Goal: Information Seeking & Learning: Learn about a topic

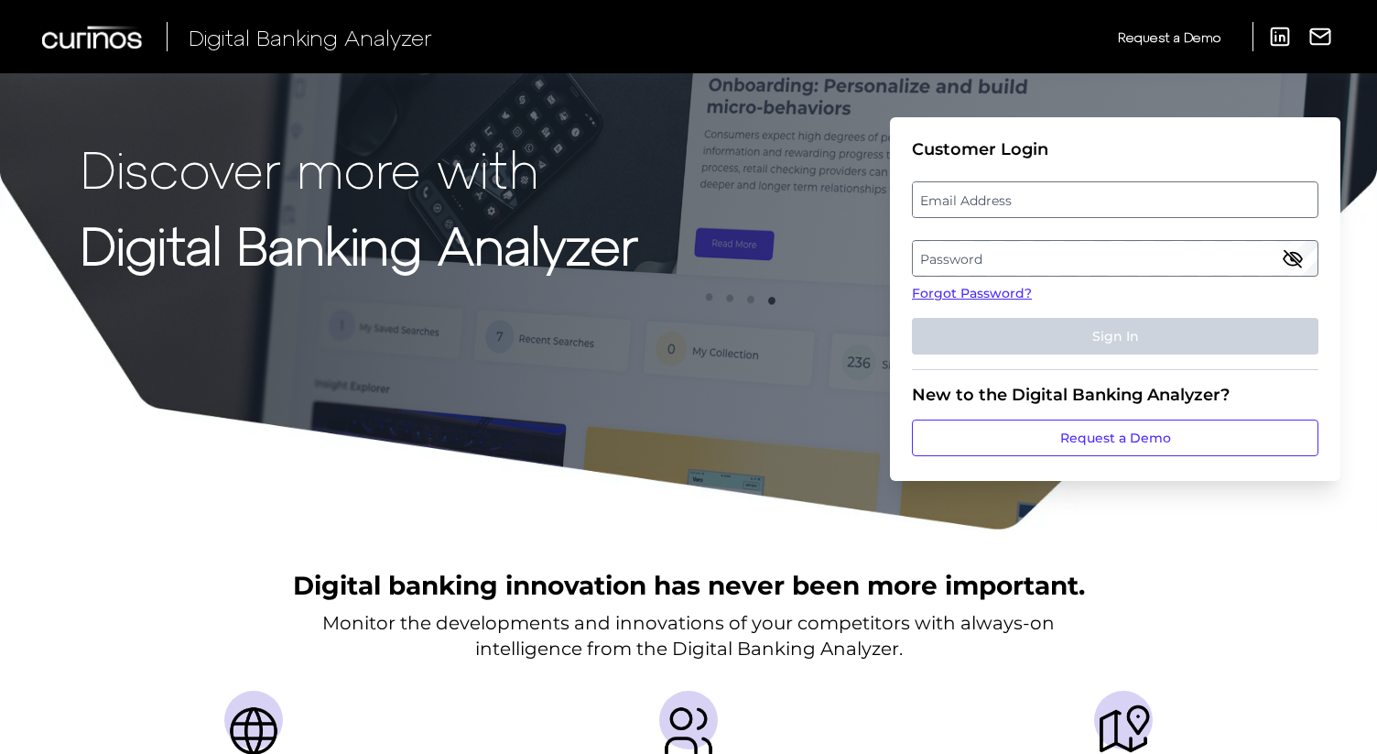
click at [1076, 207] on label "Email Address" at bounding box center [1115, 199] width 404 height 33
click at [1076, 207] on input "email" at bounding box center [1115, 199] width 407 height 37
click at [1076, 201] on input "Email Address" at bounding box center [1115, 199] width 407 height 37
type input "[PERSON_NAME][EMAIL_ADDRESS][PERSON_NAME][DOMAIN_NAME]"
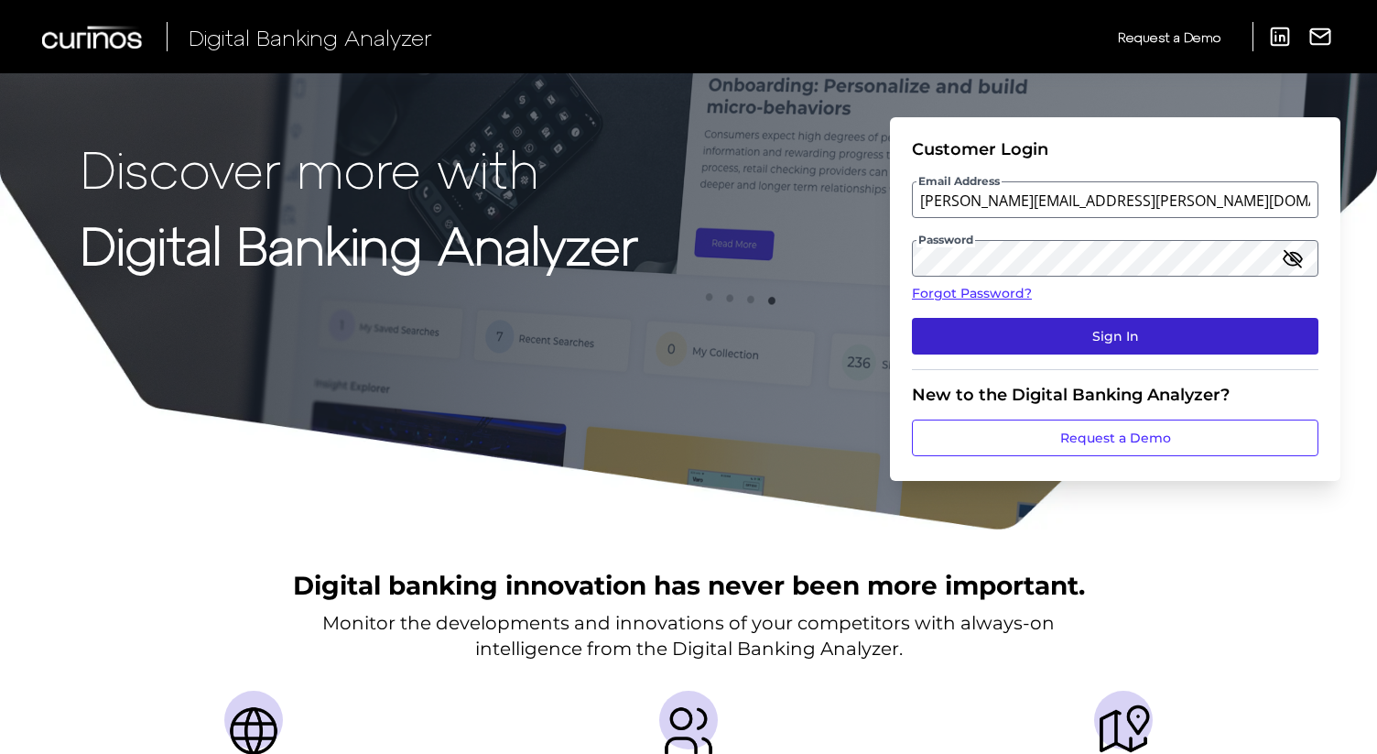
click at [1090, 328] on button "Sign In" at bounding box center [1115, 336] width 407 height 37
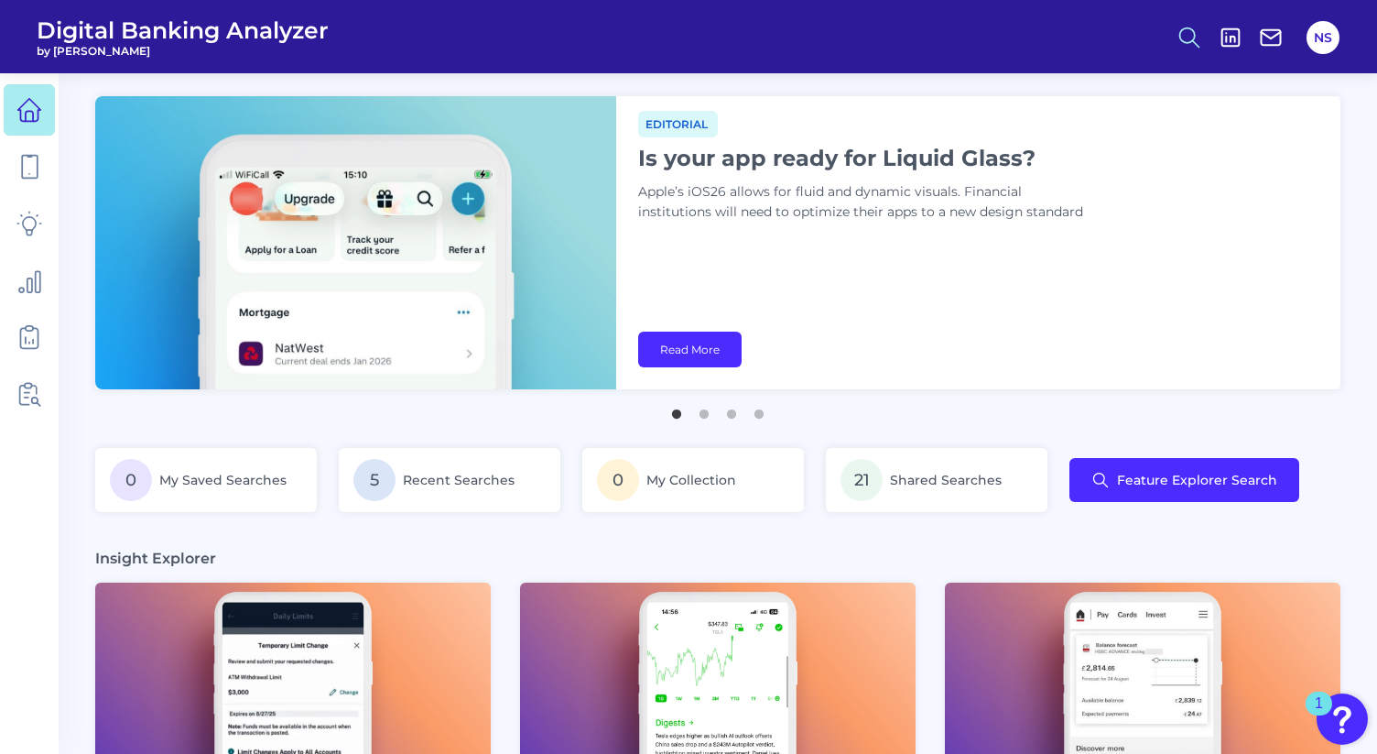
click at [1192, 38] on icon at bounding box center [1190, 38] width 26 height 26
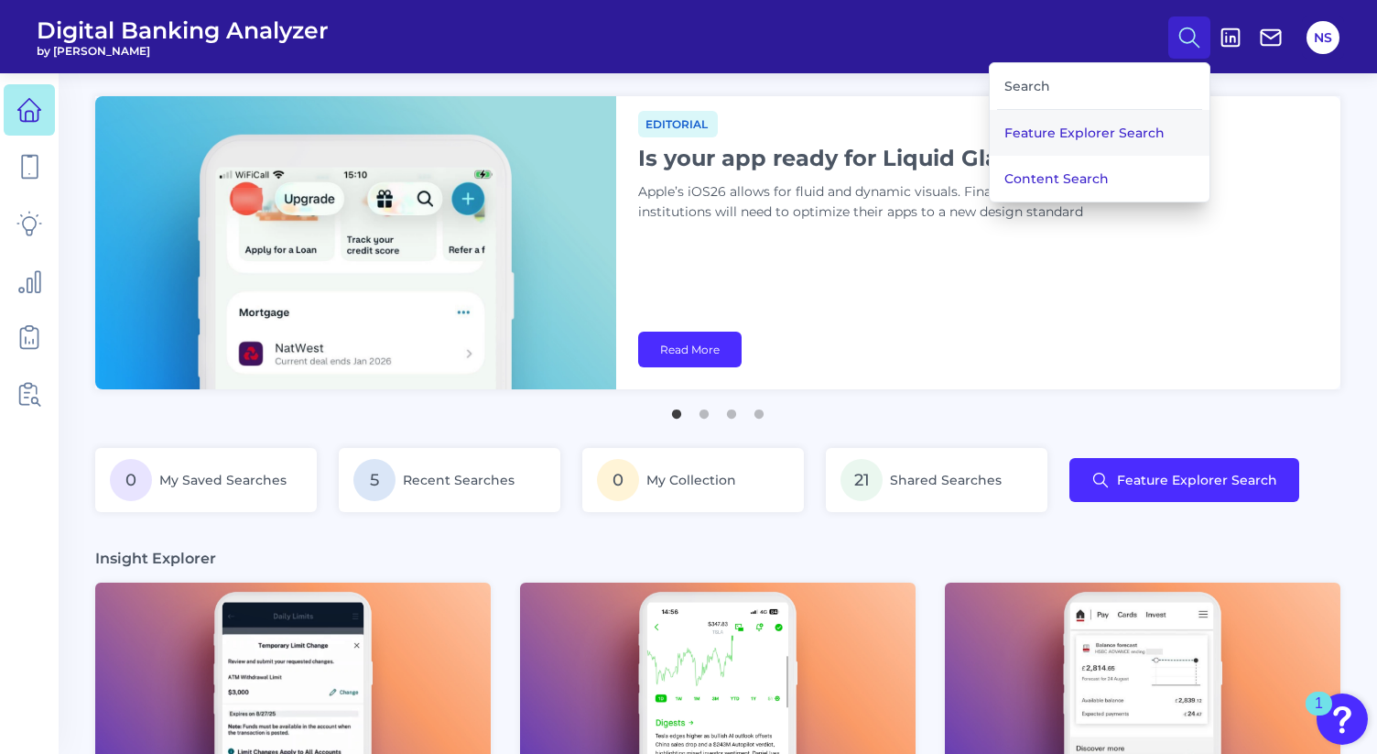
click at [1116, 127] on button "Feature Explorer Search" at bounding box center [1100, 133] width 220 height 46
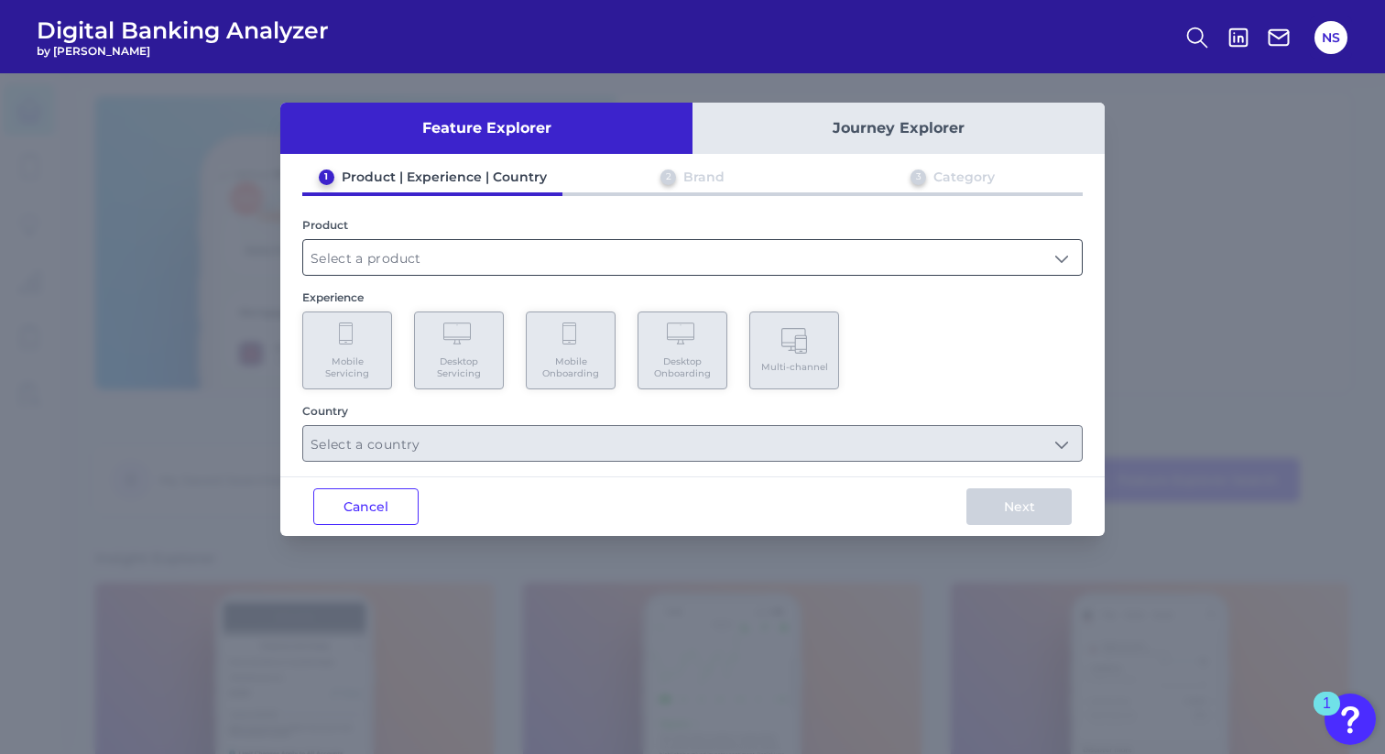
click at [525, 260] on input "text" at bounding box center [692, 257] width 778 height 35
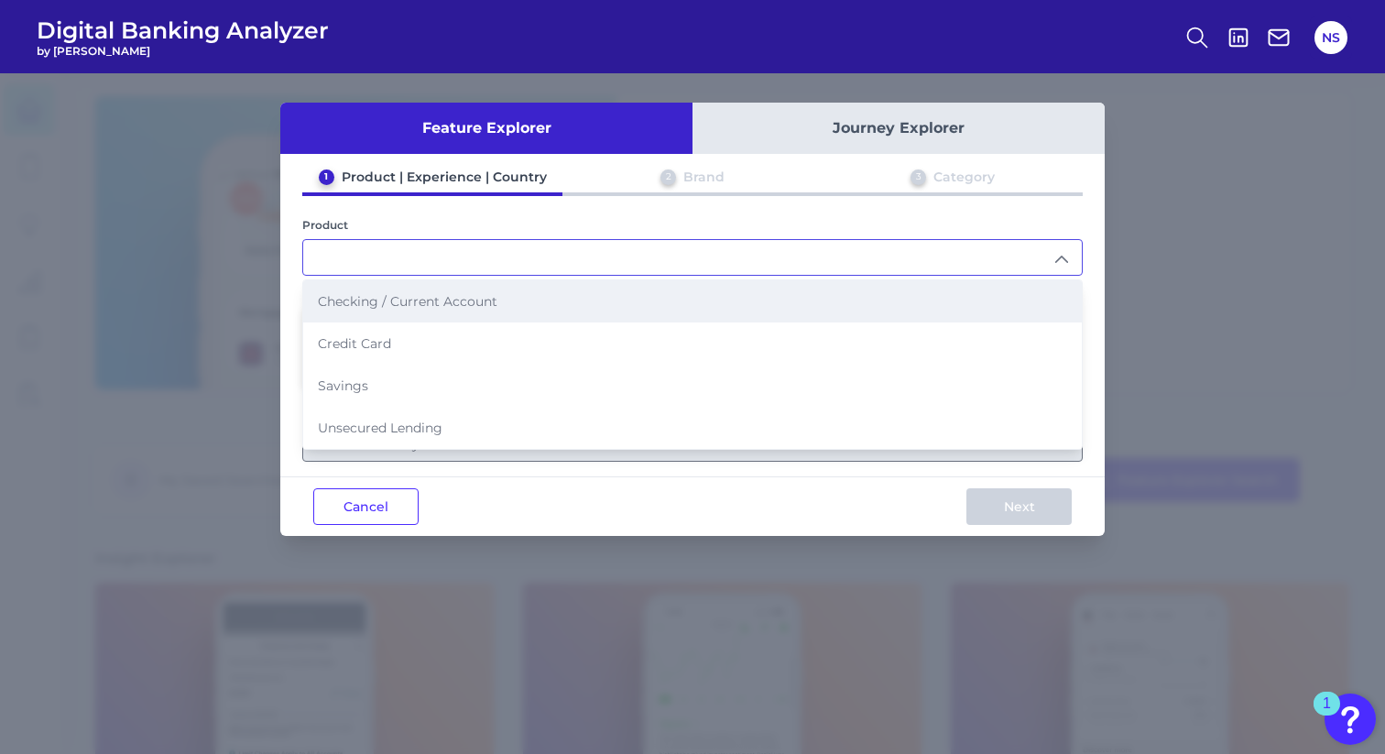
click at [487, 299] on span "Checking / Current Account" at bounding box center [407, 301] width 179 height 16
type input "Checking / Current Account"
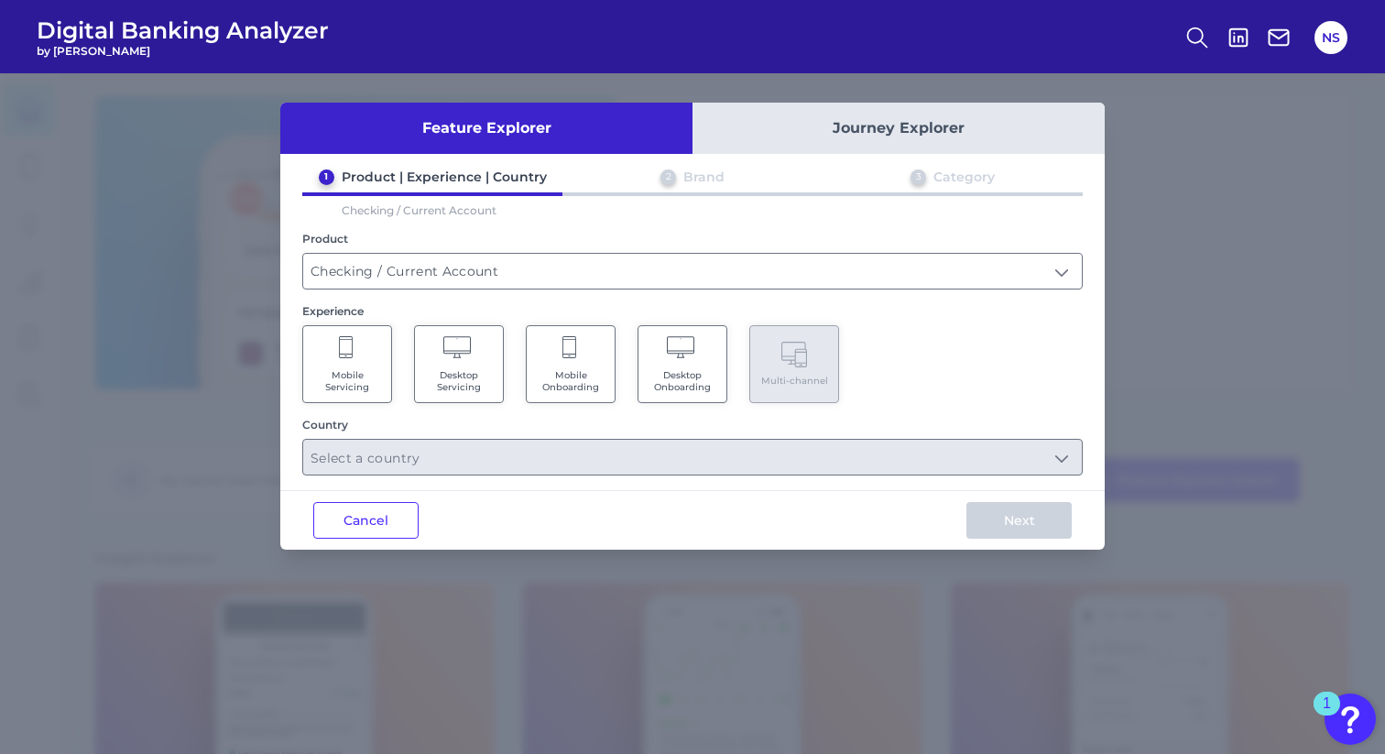
click at [477, 346] on Servicing "Desktop Servicing" at bounding box center [459, 364] width 90 height 78
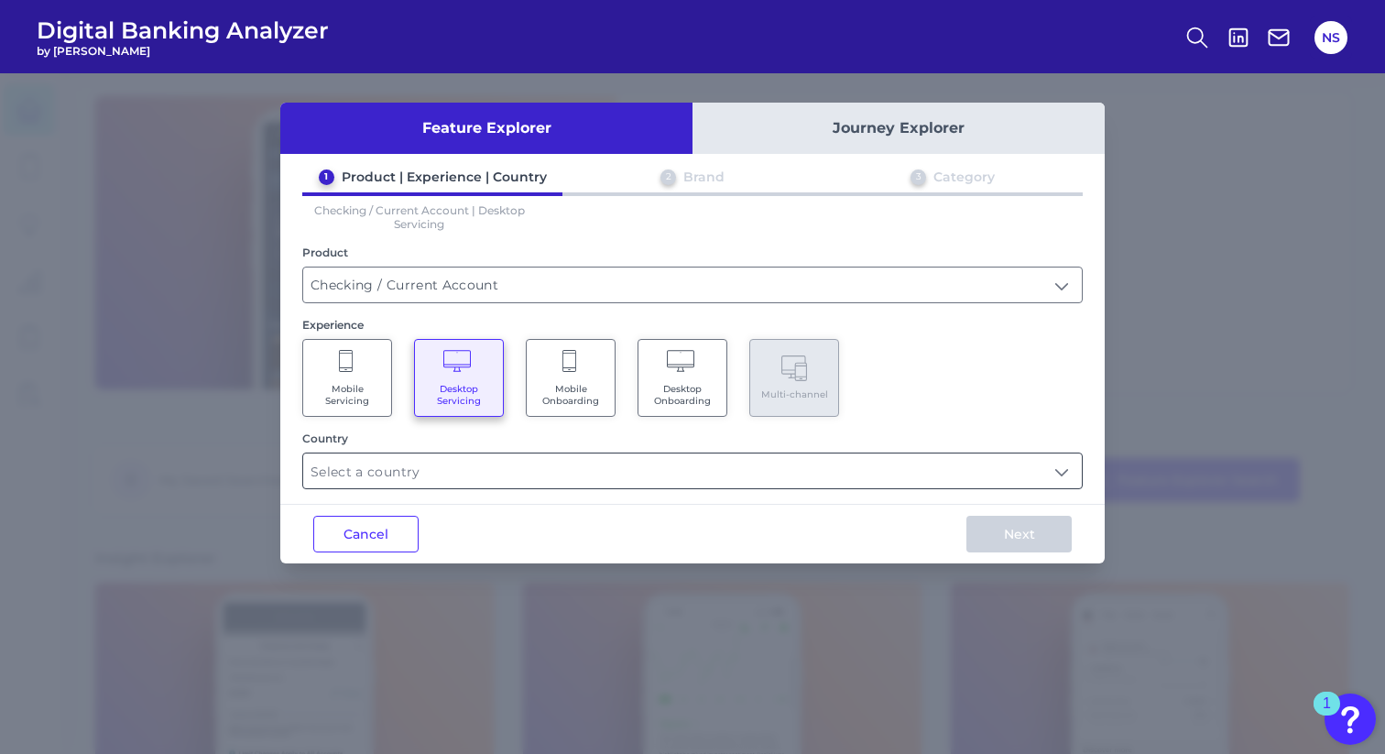
click at [583, 462] on input "text" at bounding box center [692, 470] width 778 height 35
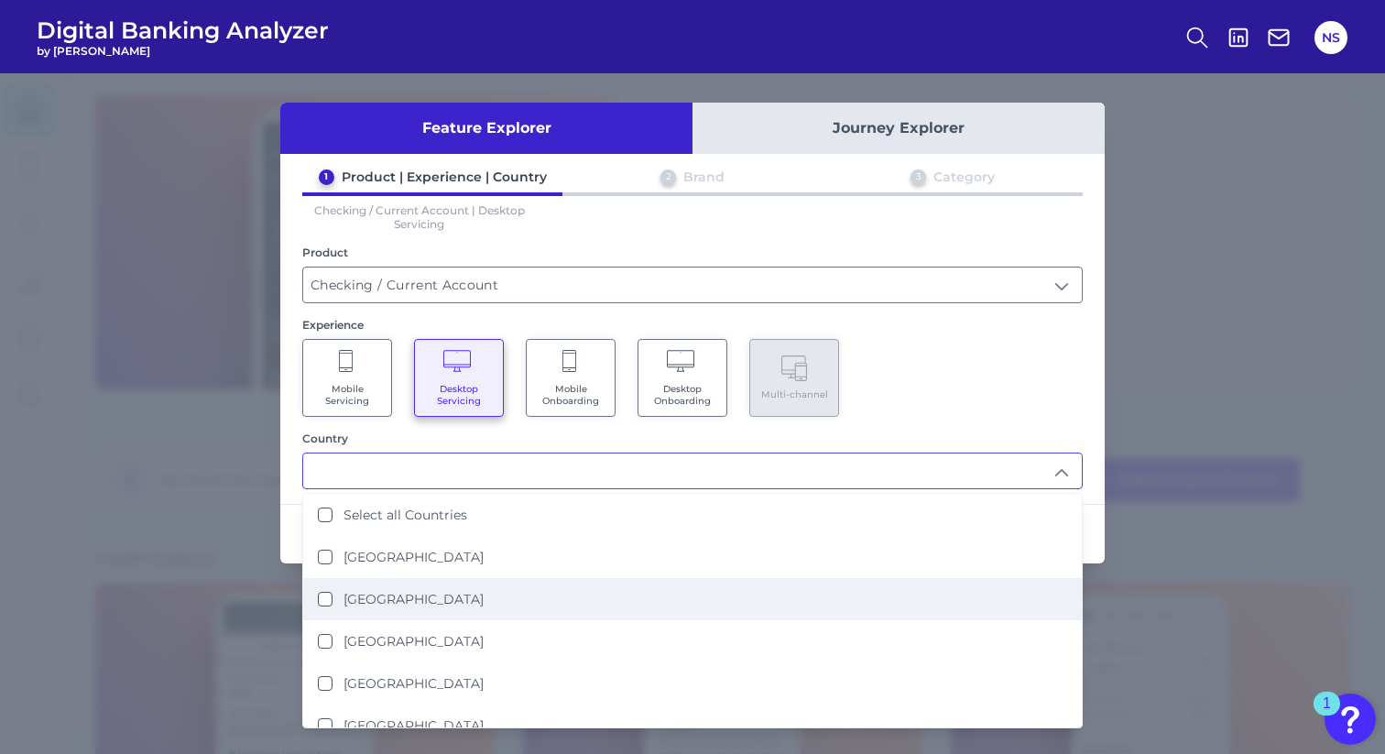
click at [419, 581] on li "[GEOGRAPHIC_DATA]" at bounding box center [692, 599] width 778 height 42
type input "[GEOGRAPHIC_DATA]"
click at [1053, 393] on div "Mobile Servicing Desktop Servicing Mobile Onboarding Desktop Onboarding Multi-c…" at bounding box center [692, 378] width 780 height 78
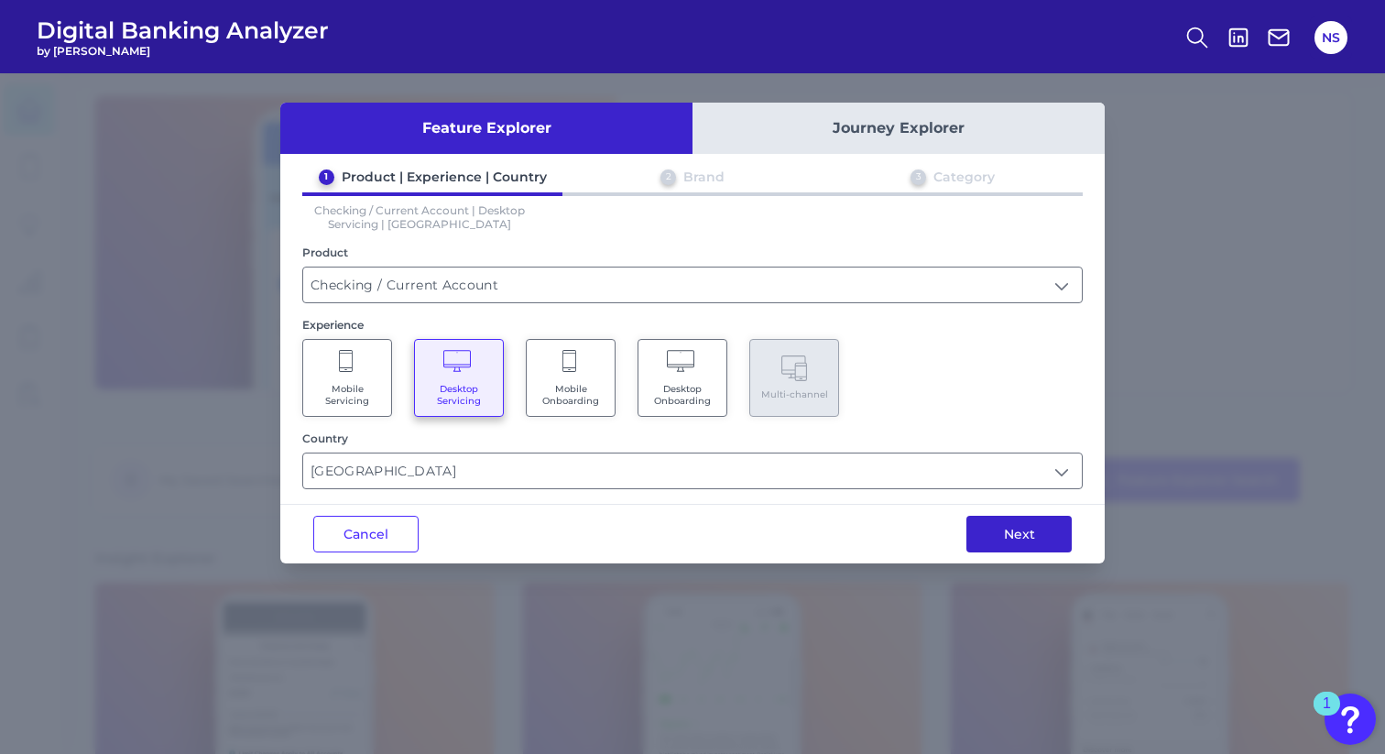
click at [1031, 524] on button "Next" at bounding box center [1018, 534] width 105 height 37
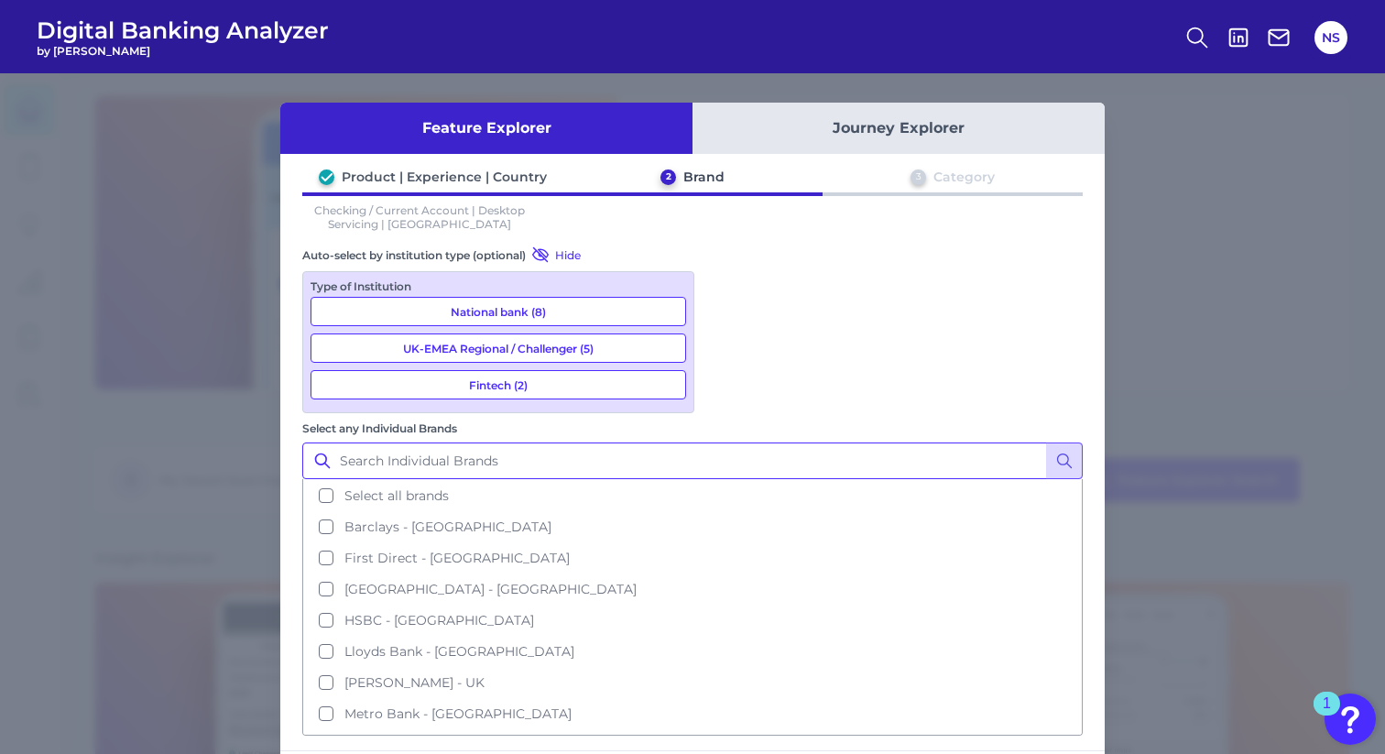
click at [894, 442] on input "Select any Individual Brands" at bounding box center [692, 460] width 780 height 37
type input "nationwide"
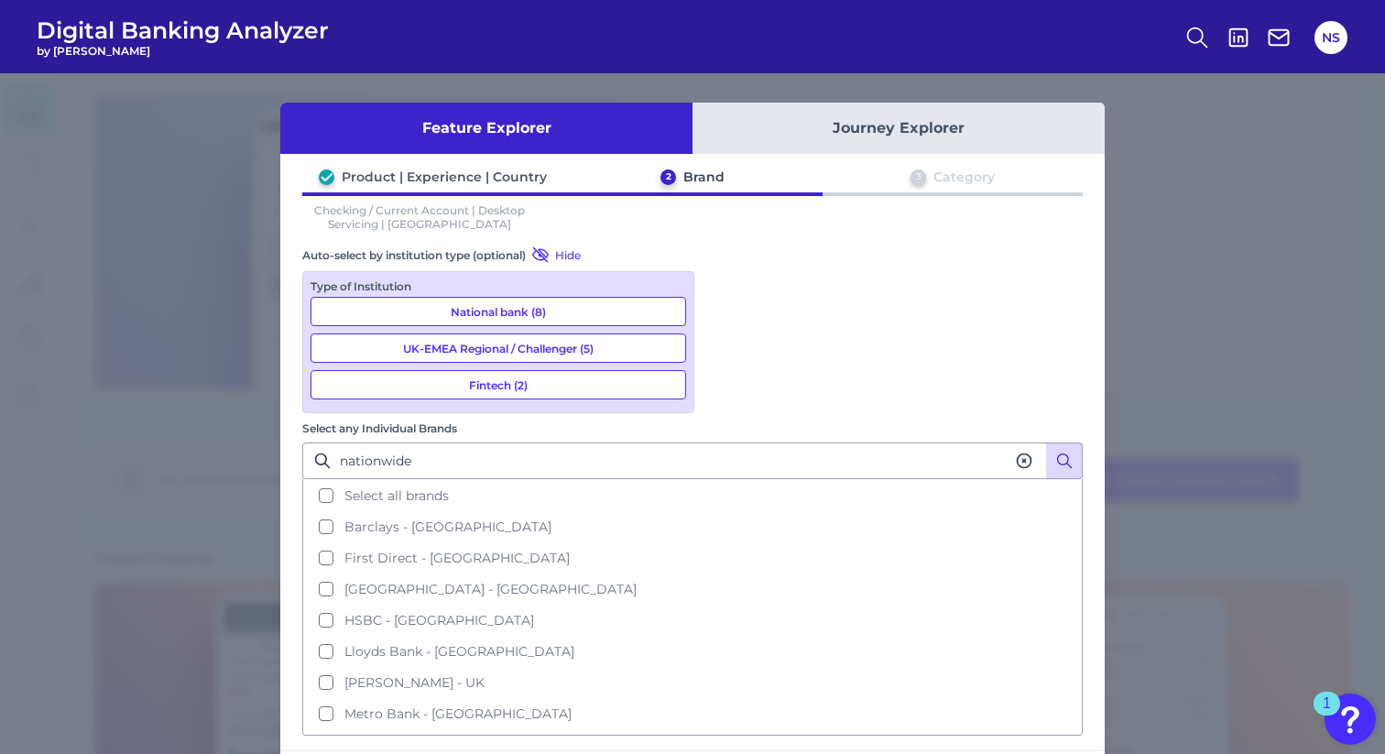
click at [1070, 451] on icon at bounding box center [1064, 460] width 18 height 18
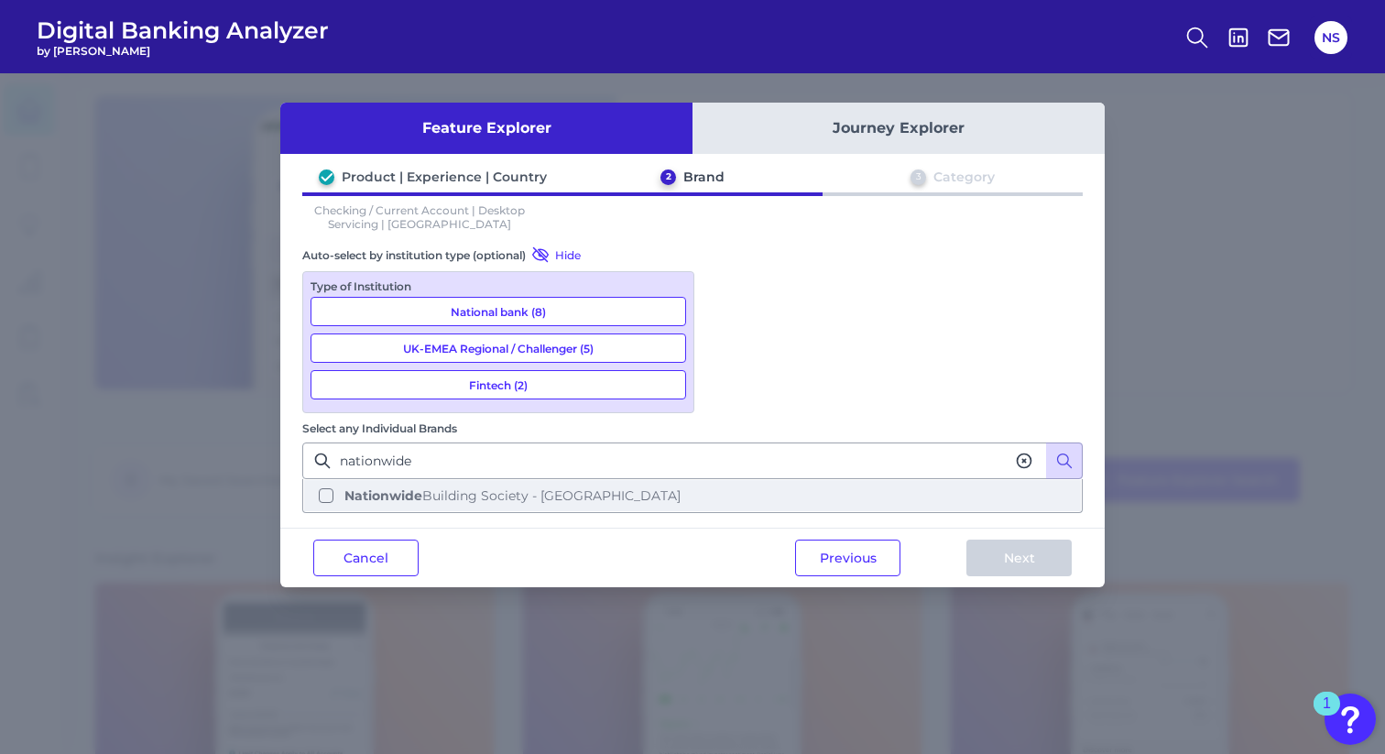
click at [680, 487] on span "Nationwide Building Society - [GEOGRAPHIC_DATA]" at bounding box center [512, 495] width 336 height 16
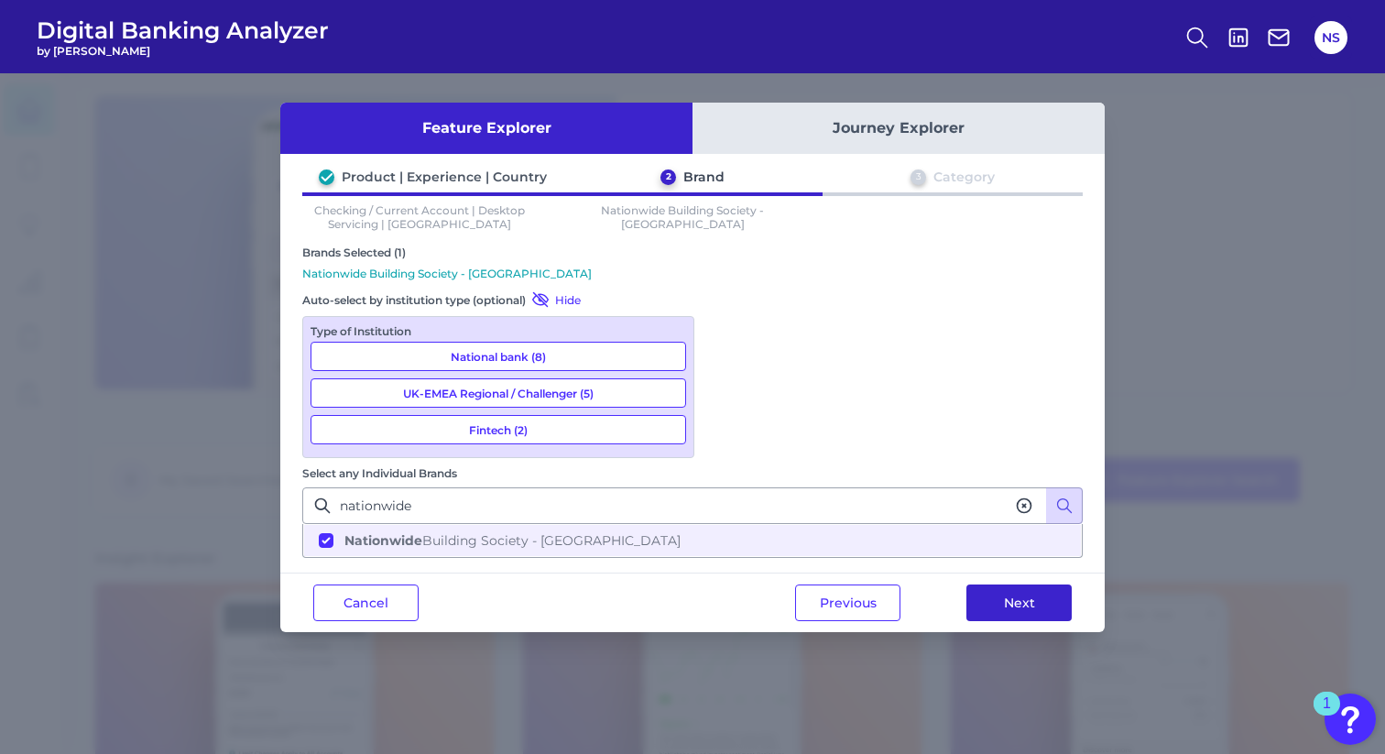
click at [1001, 584] on button "Next" at bounding box center [1018, 602] width 105 height 37
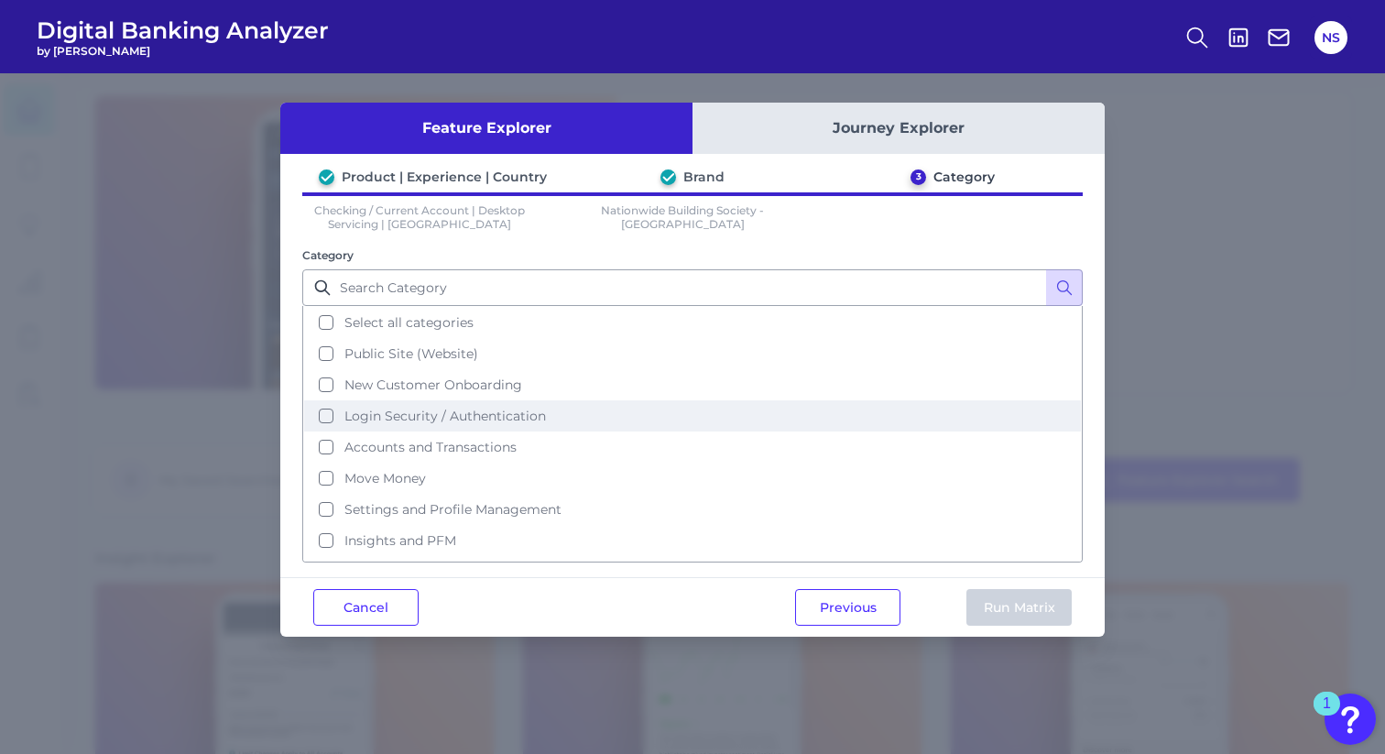
click at [329, 412] on button "Login Security / Authentication" at bounding box center [692, 415] width 777 height 31
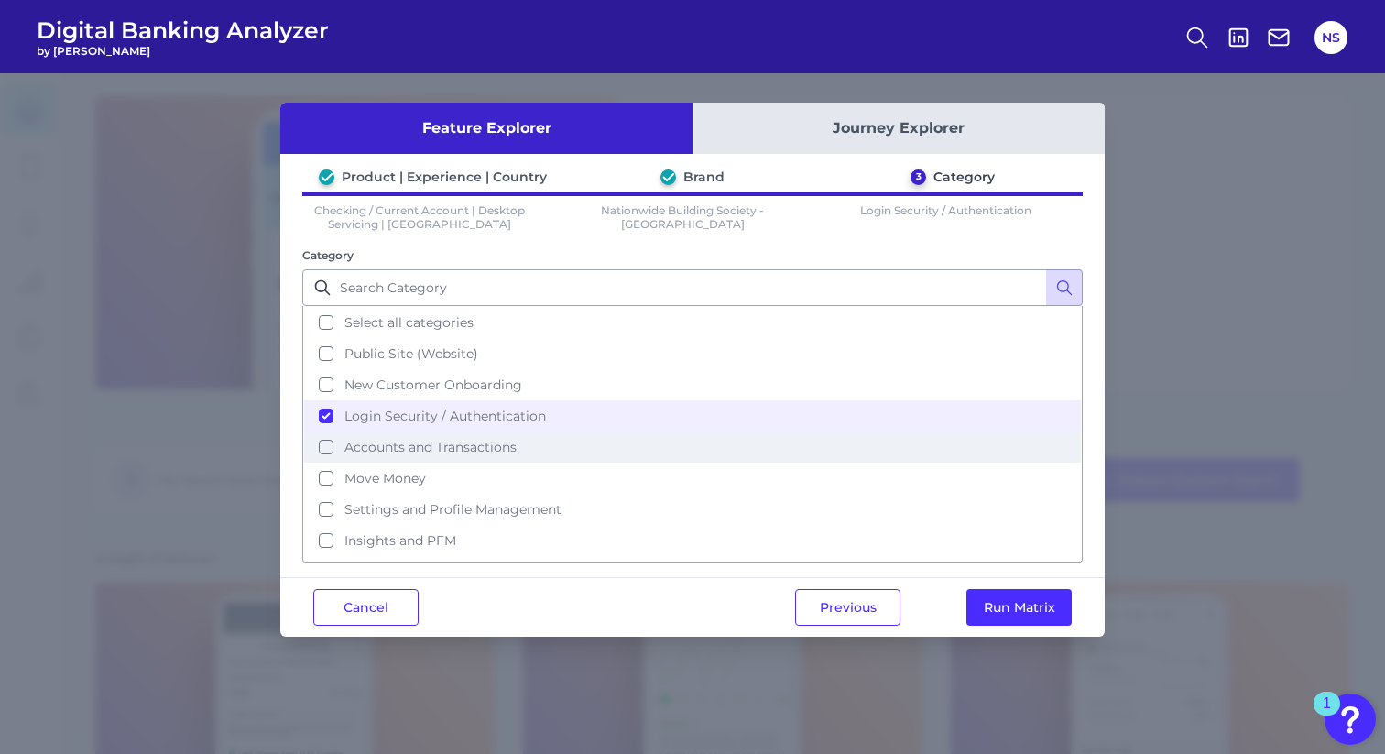
click at [330, 443] on button "Accounts and Transactions" at bounding box center [692, 446] width 777 height 31
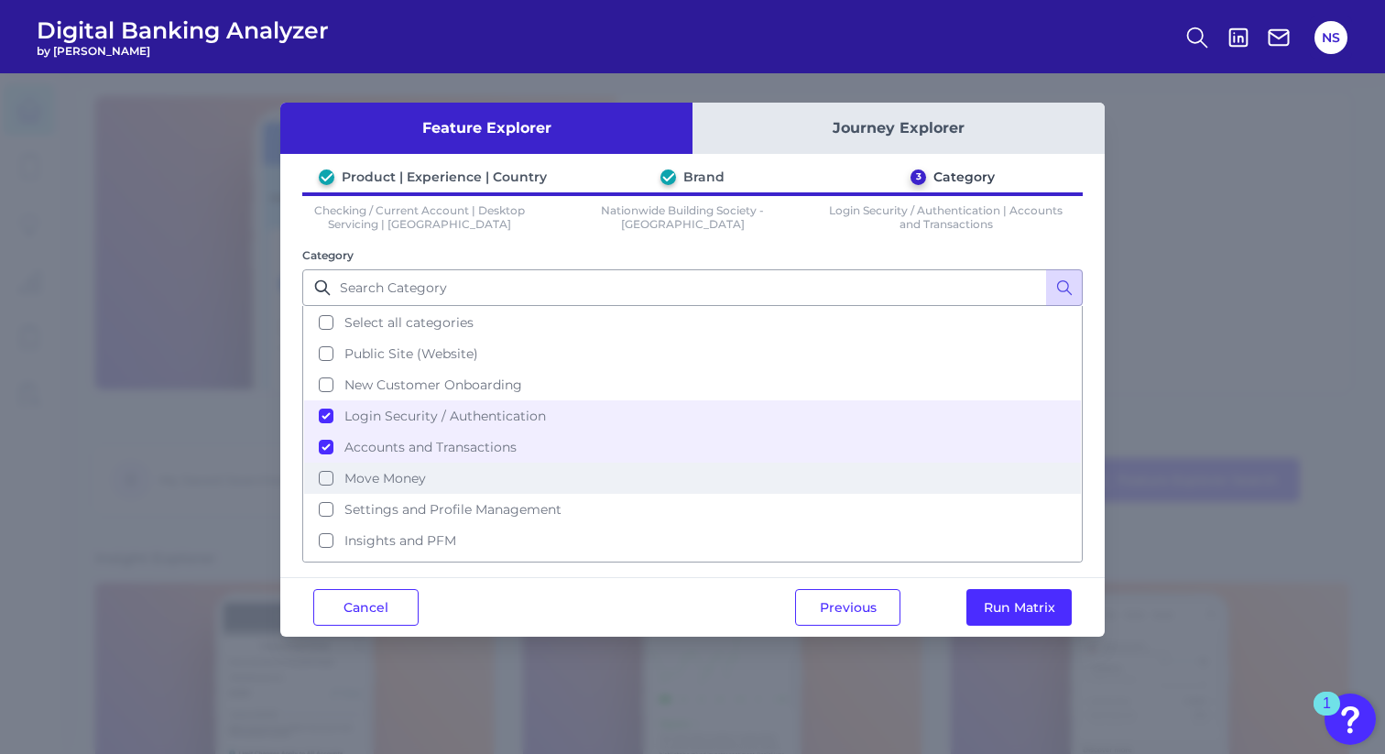
click at [328, 472] on button "Move Money" at bounding box center [692, 477] width 777 height 31
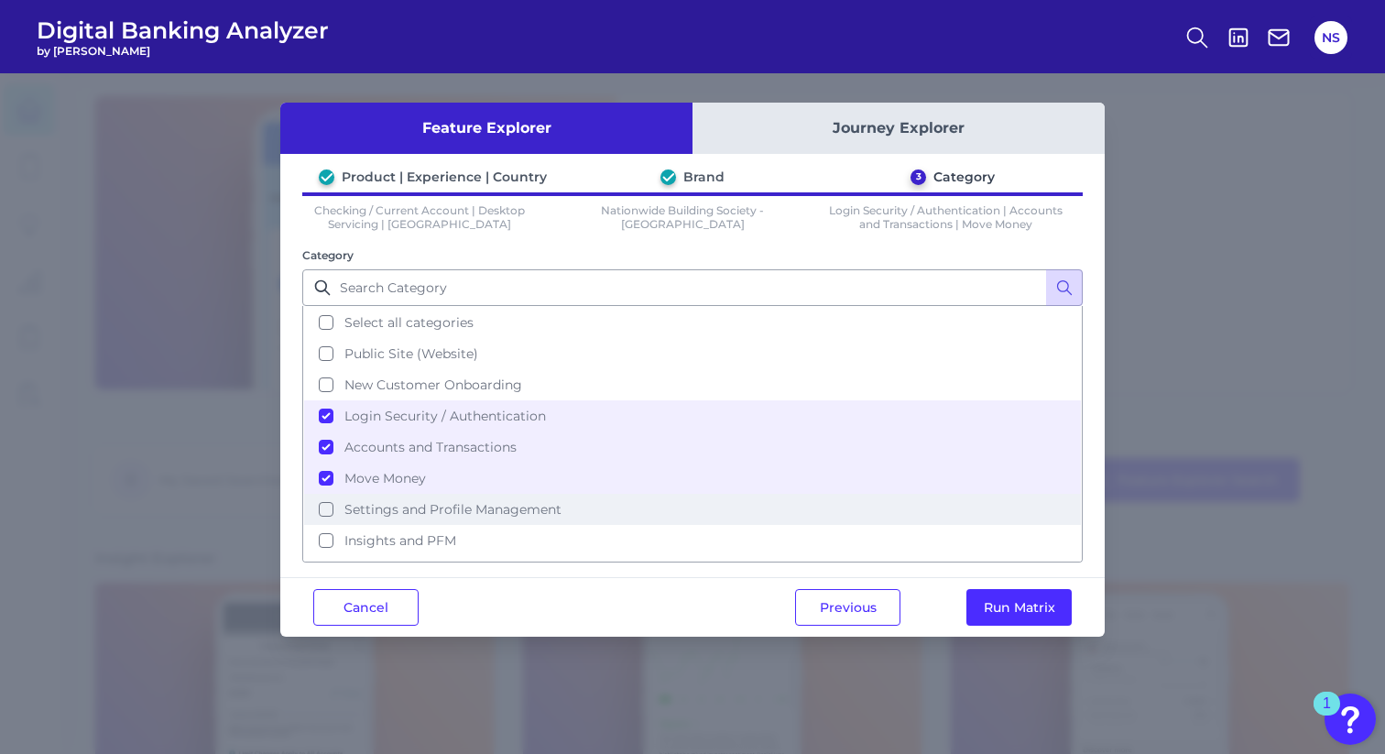
click at [326, 501] on button "Settings and Profile Management" at bounding box center [692, 509] width 777 height 31
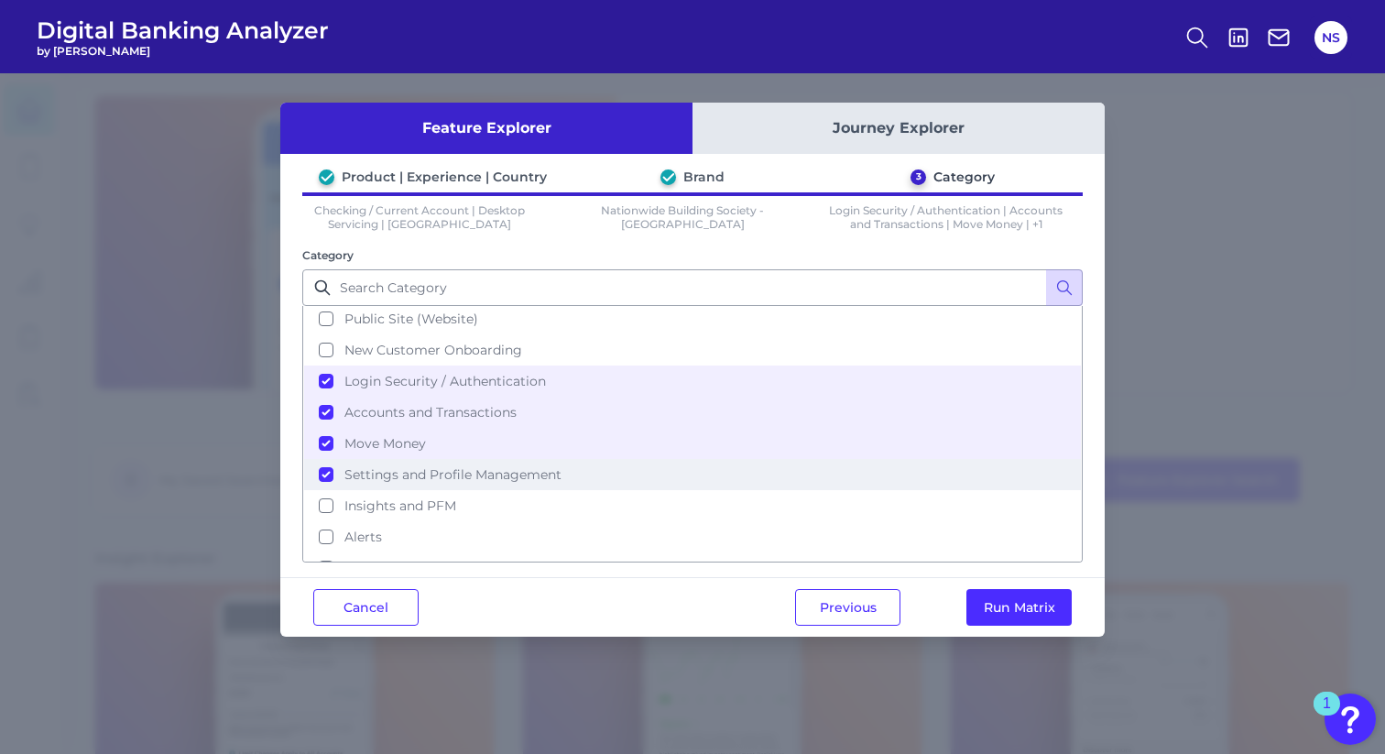
scroll to position [79, 0]
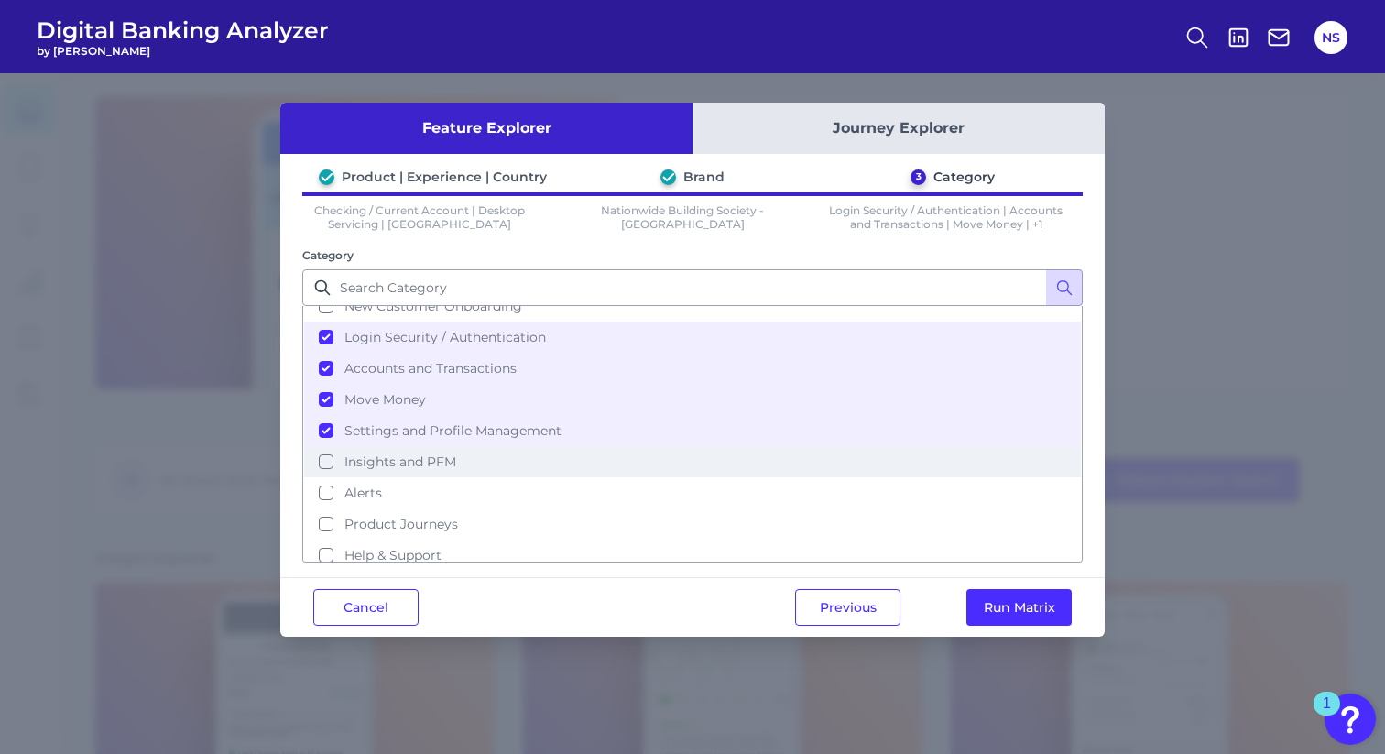
click at [327, 464] on button "Insights and PFM" at bounding box center [692, 461] width 777 height 31
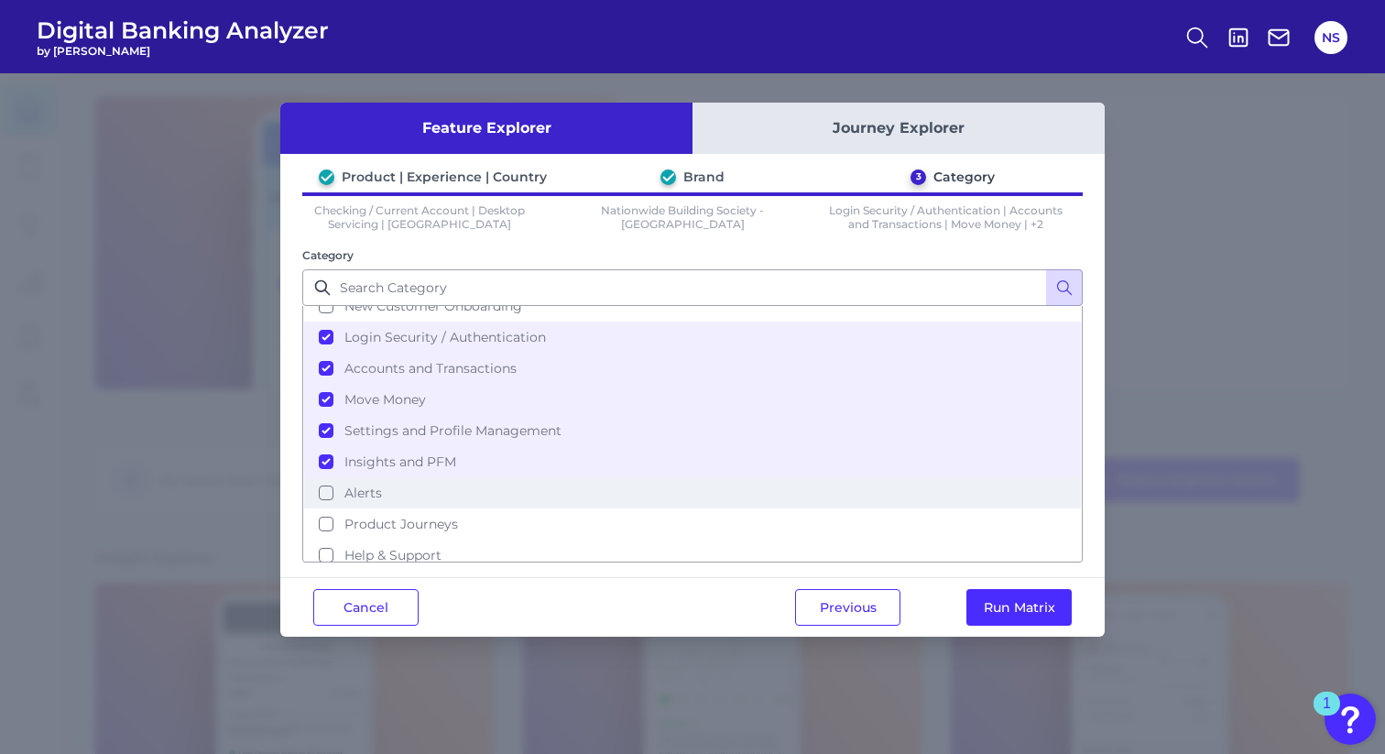
click at [328, 501] on button "Alerts" at bounding box center [692, 492] width 777 height 31
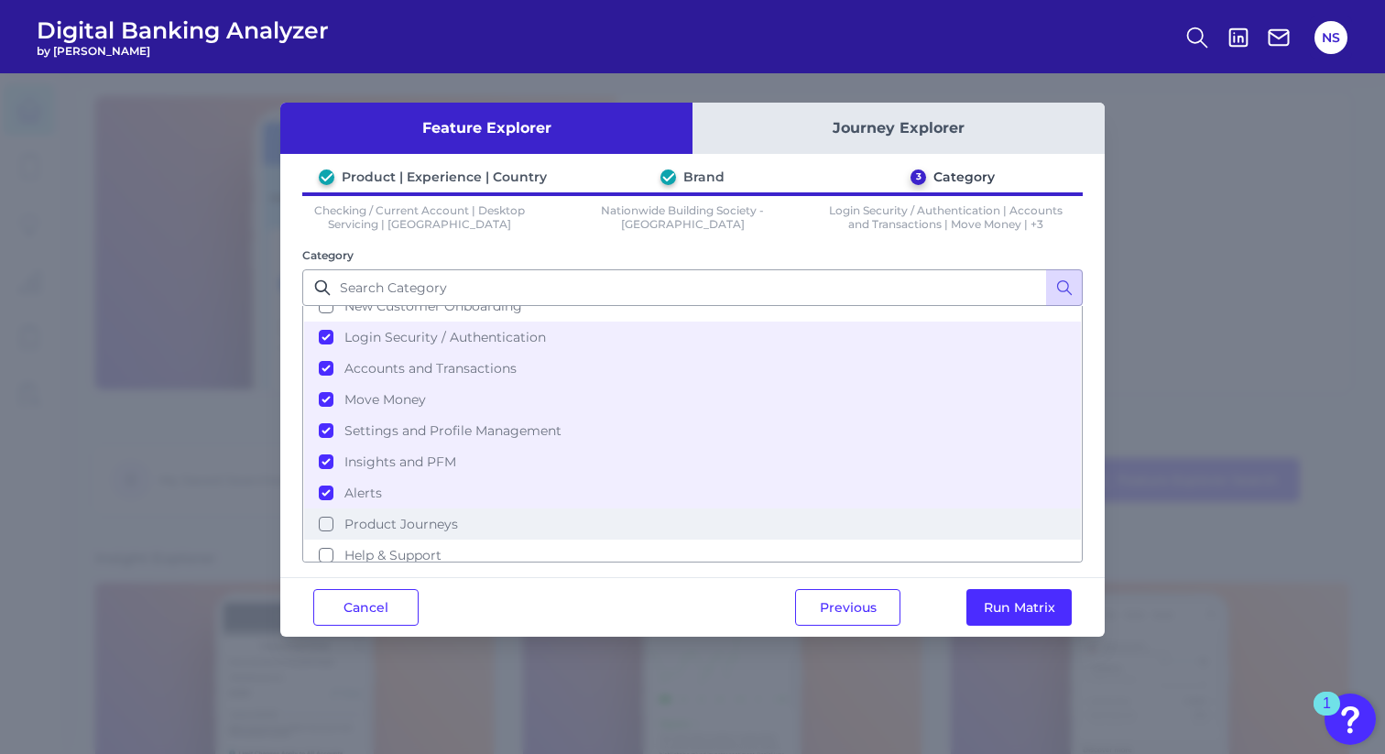
click at [327, 528] on button "Product Journeys" at bounding box center [692, 523] width 777 height 31
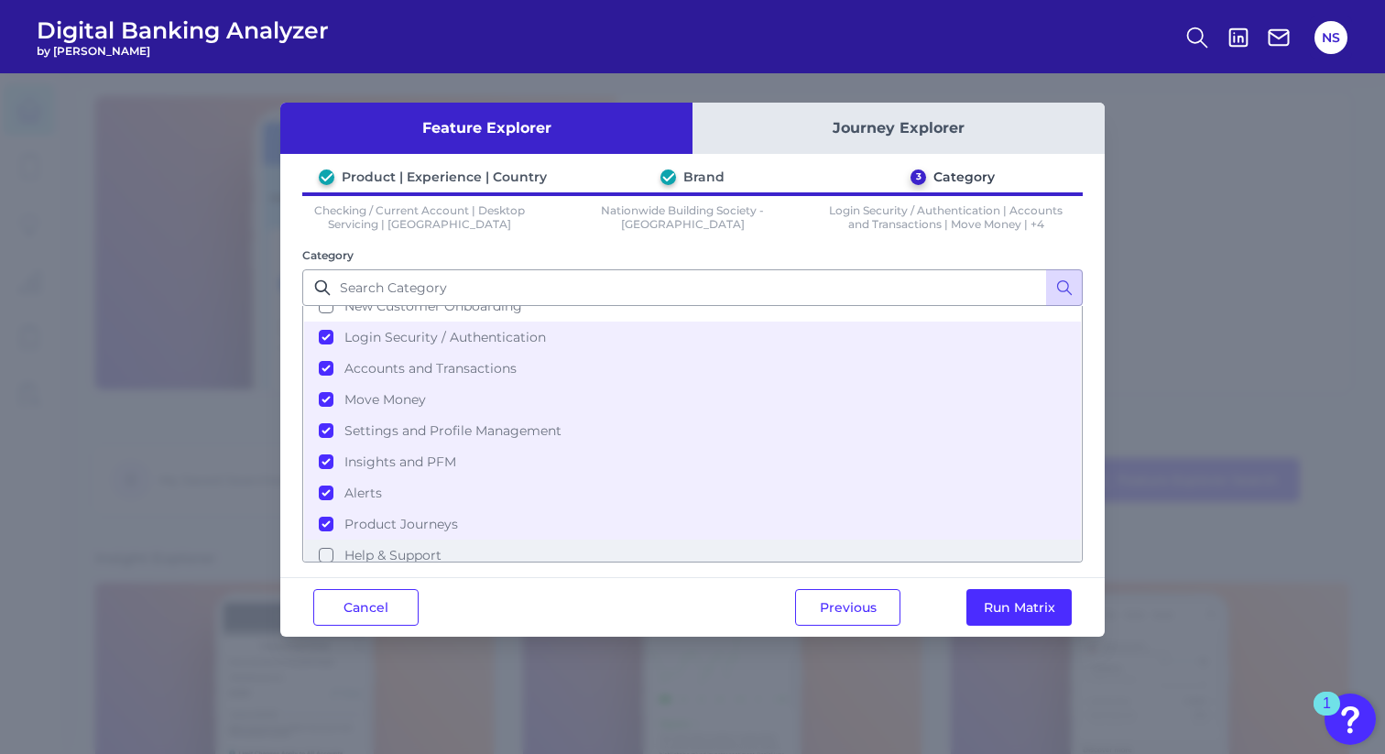
click at [325, 559] on button "Help & Support" at bounding box center [692, 554] width 777 height 31
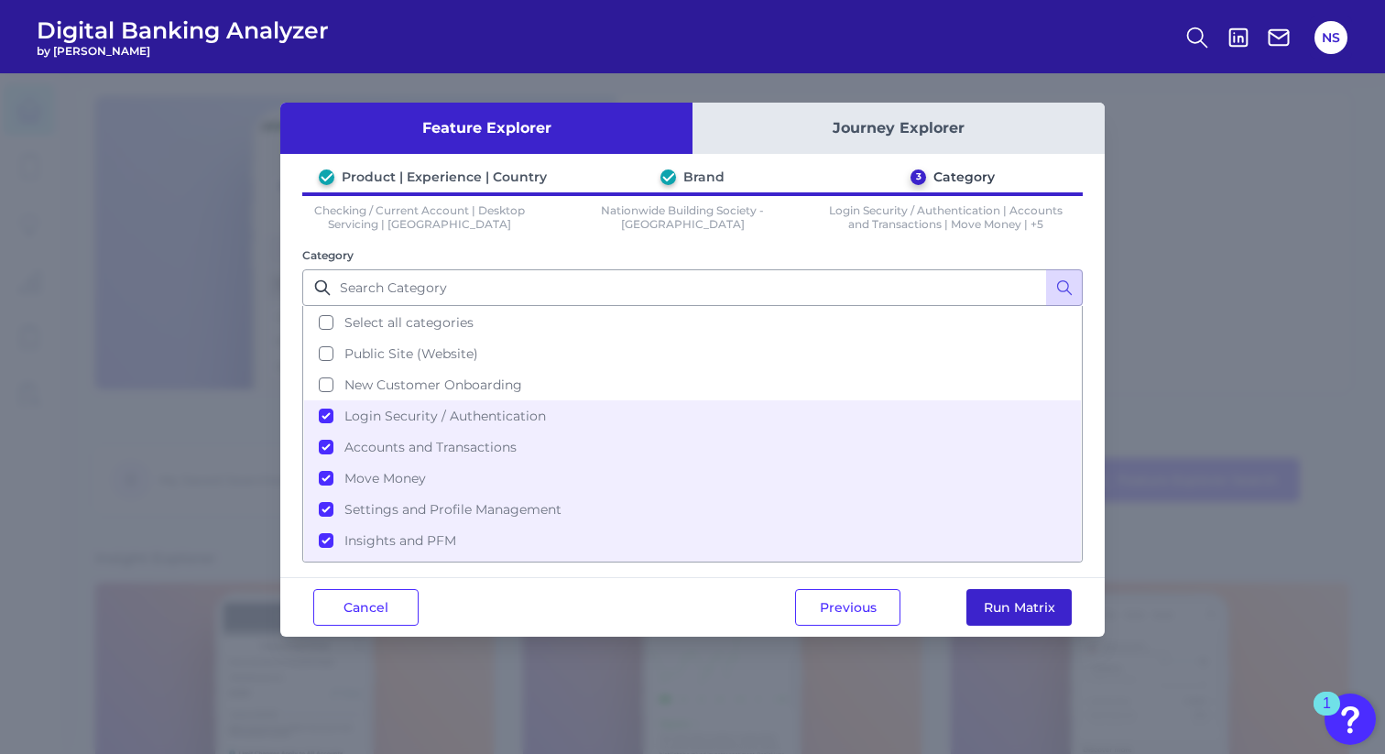
click at [1008, 620] on button "Run Matrix" at bounding box center [1018, 607] width 105 height 37
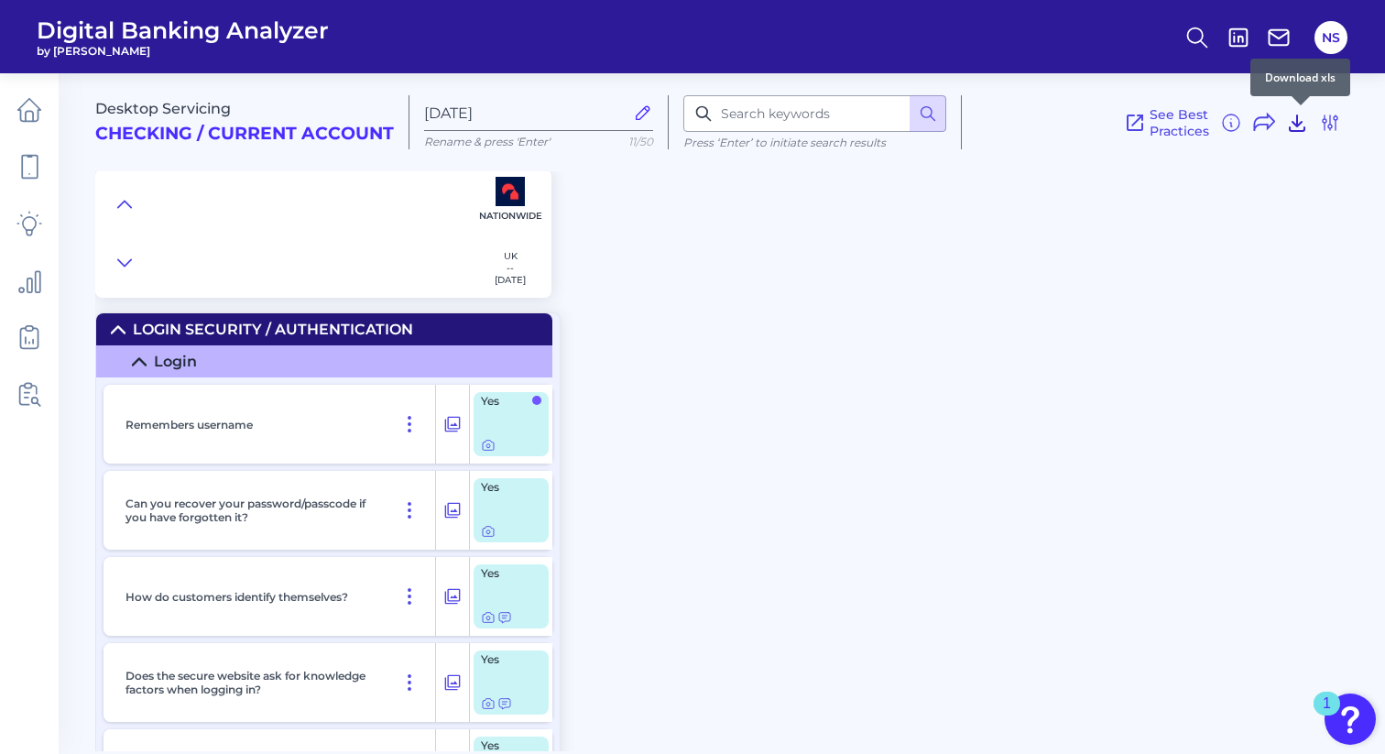
click at [1295, 127] on icon at bounding box center [1297, 123] width 22 height 22
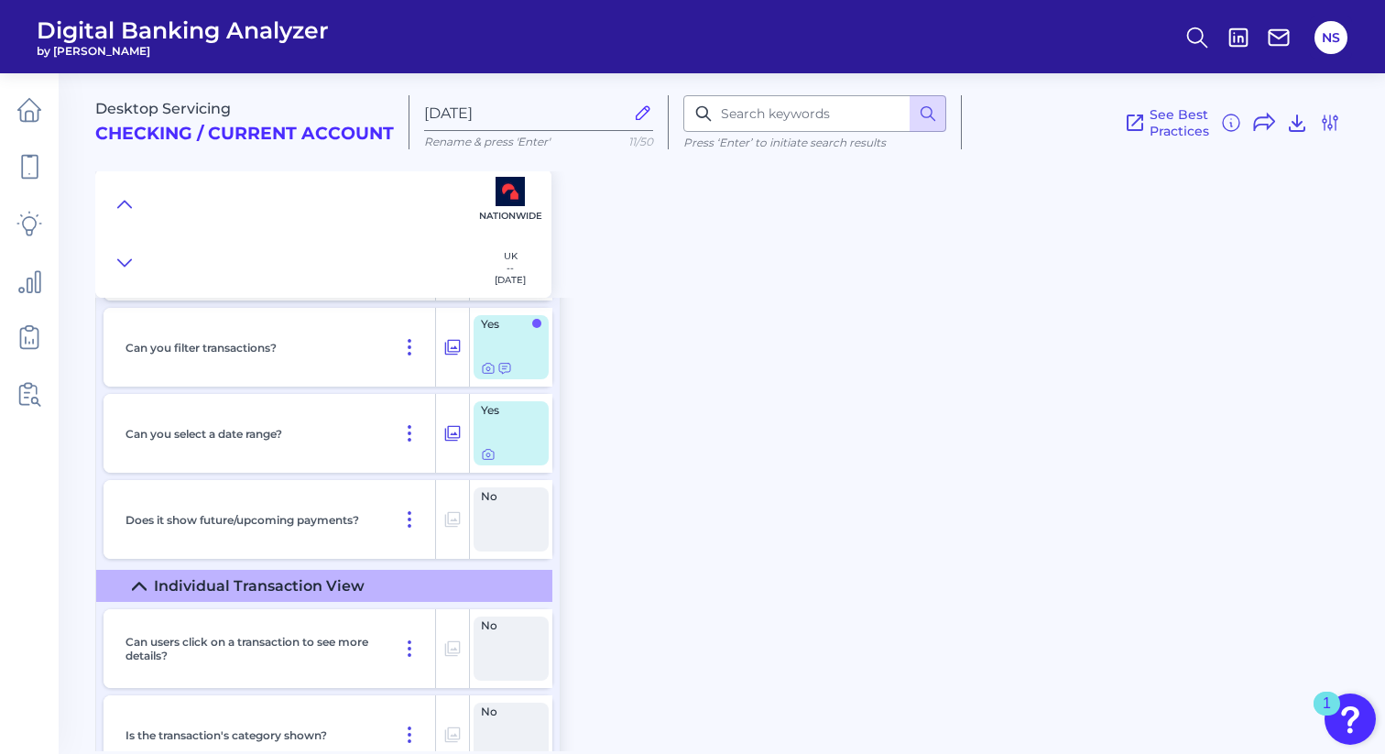
scroll to position [4893, 0]
click at [807, 119] on input at bounding box center [814, 113] width 263 height 37
type input "card"
click at [923, 108] on icon at bounding box center [927, 113] width 18 height 18
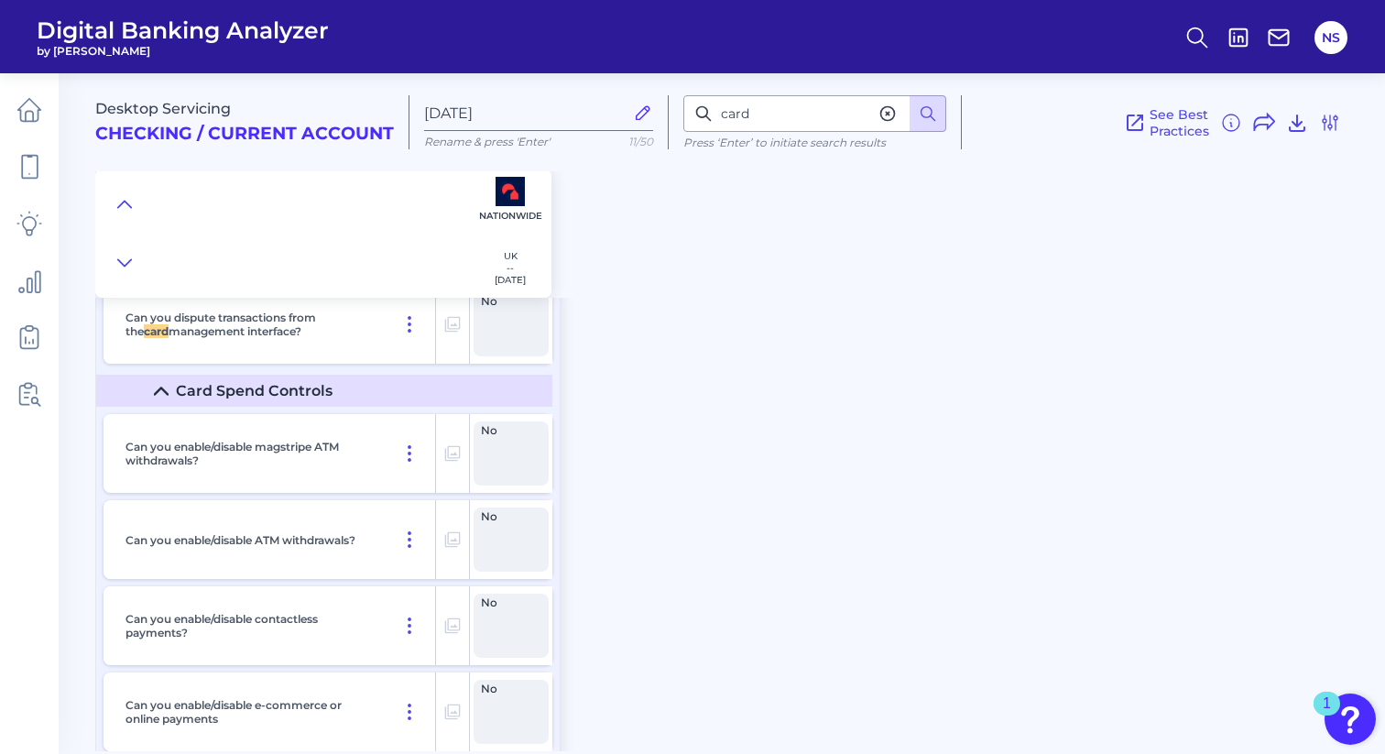
scroll to position [13595, 0]
